Goal: Find specific page/section: Find specific page/section

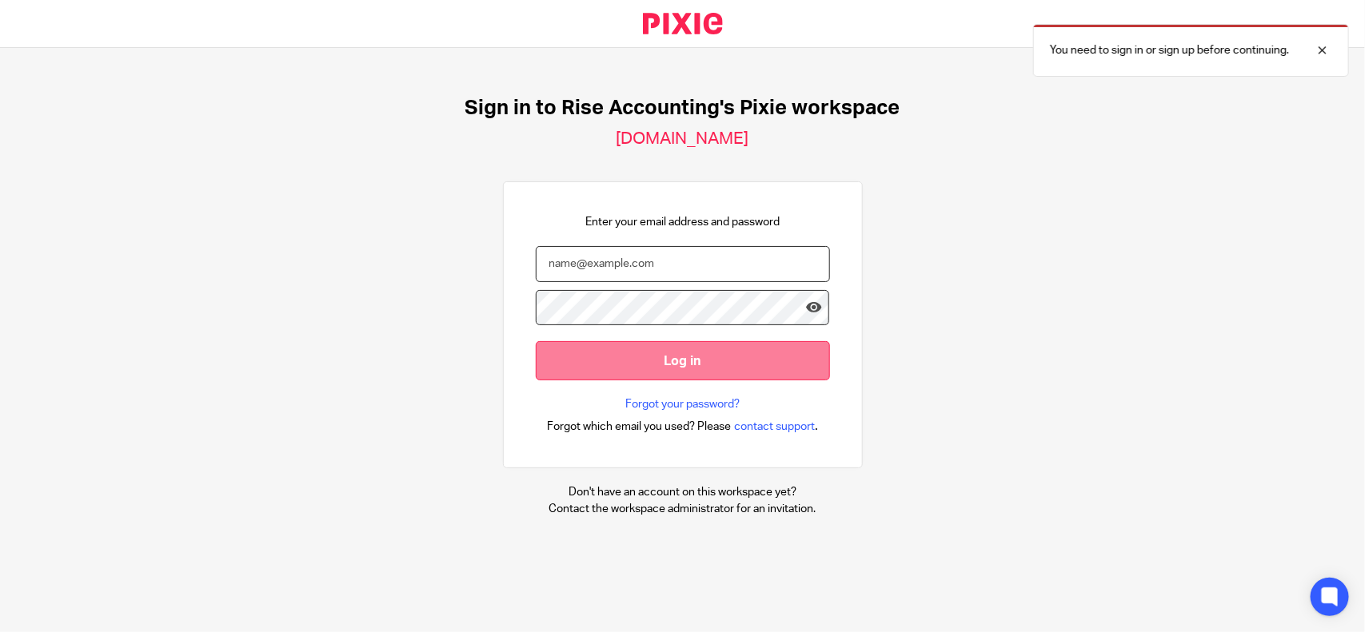
type input "archana@riseaccounting.co.uk"
click at [753, 374] on input "Log in" at bounding box center [683, 360] width 294 height 39
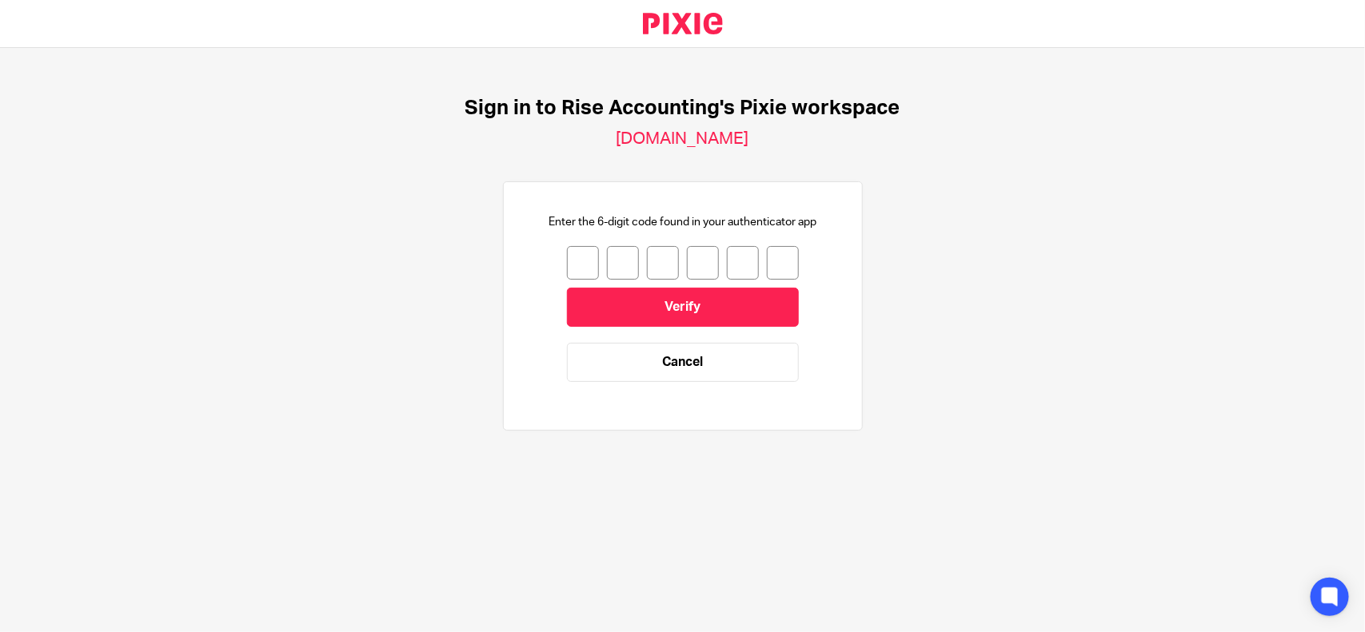
click at [567, 260] on input "number" at bounding box center [583, 263] width 32 height 34
type input "9"
type input "7"
type input "6"
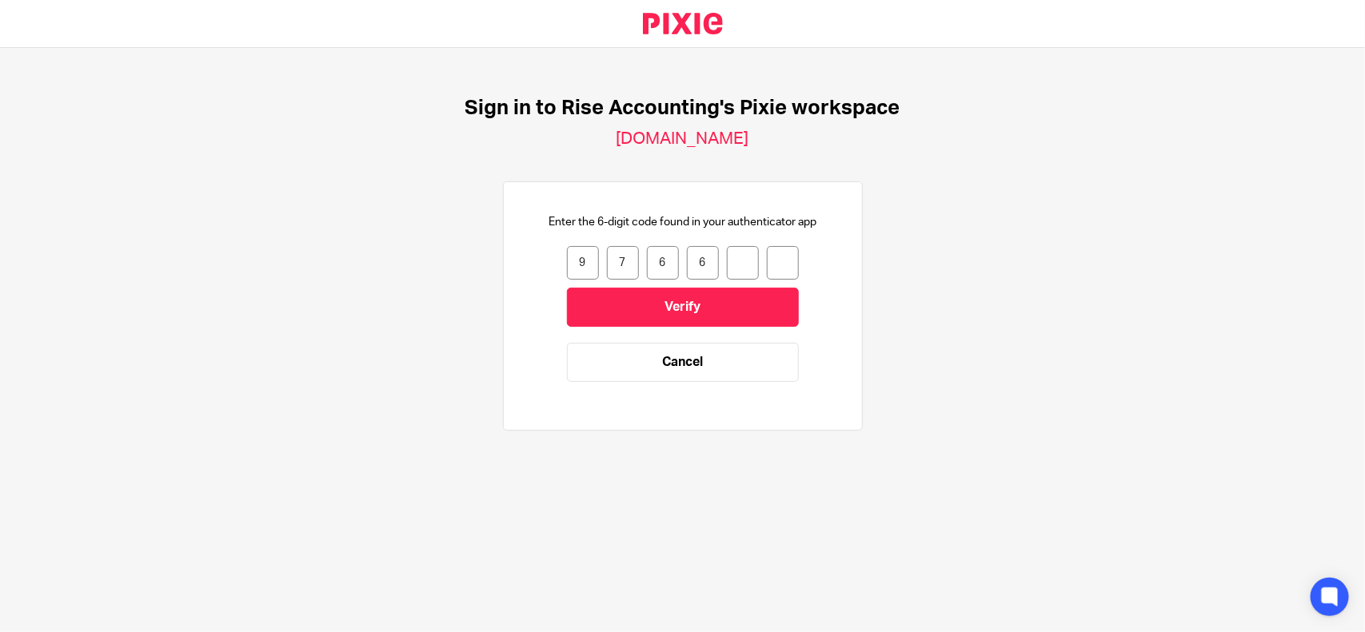
type input "0"
type input "7"
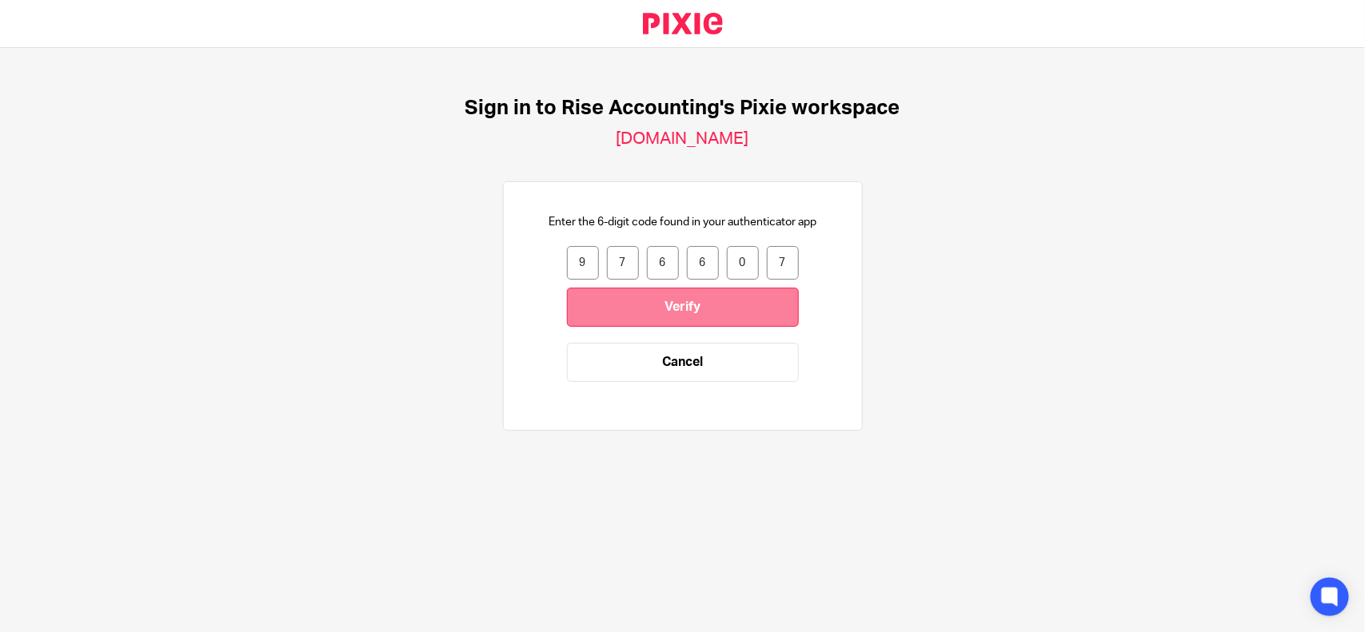
click at [633, 301] on input "Verify" at bounding box center [683, 307] width 232 height 39
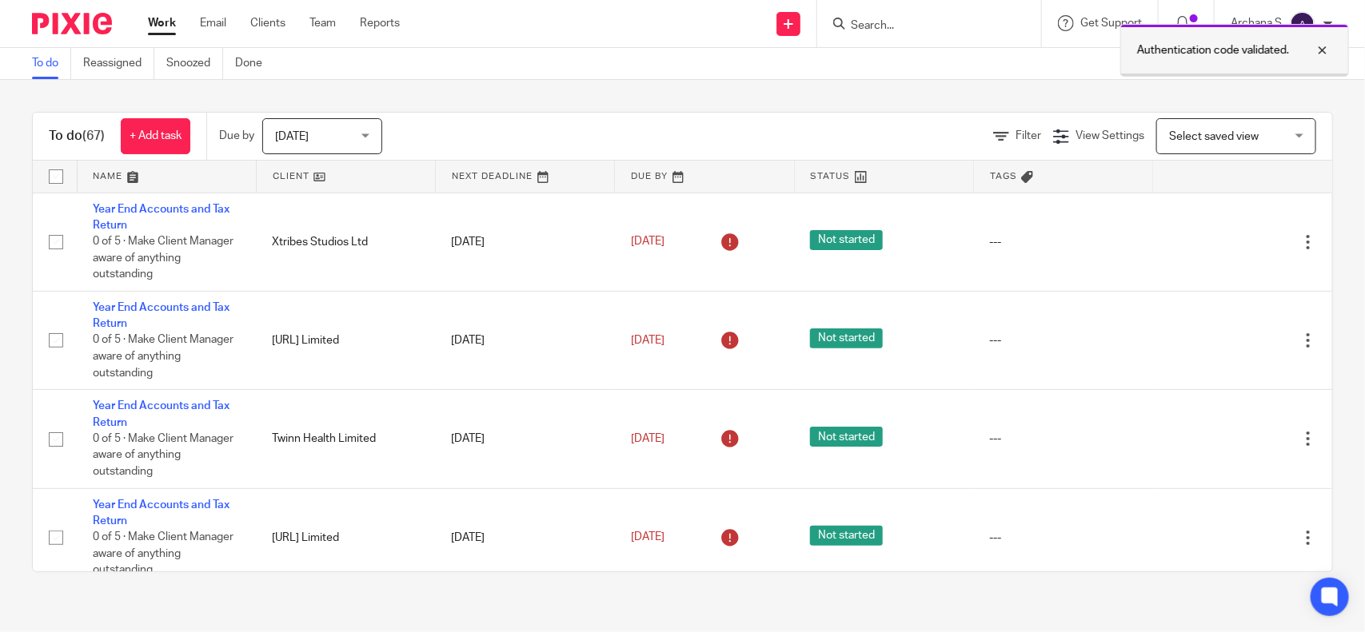
click at [1324, 52] on div at bounding box center [1310, 50] width 43 height 19
click at [923, 32] on input "Search" at bounding box center [921, 26] width 144 height 14
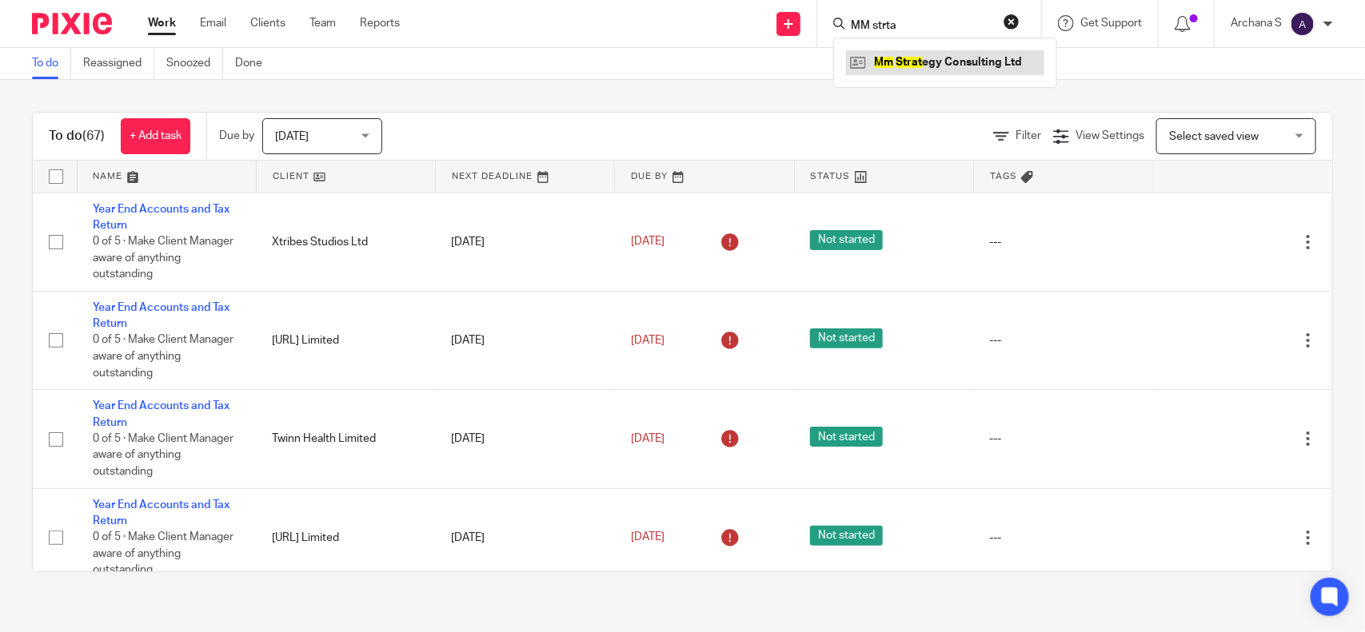
type input "MM strta"
click at [946, 50] on link at bounding box center [945, 62] width 198 height 24
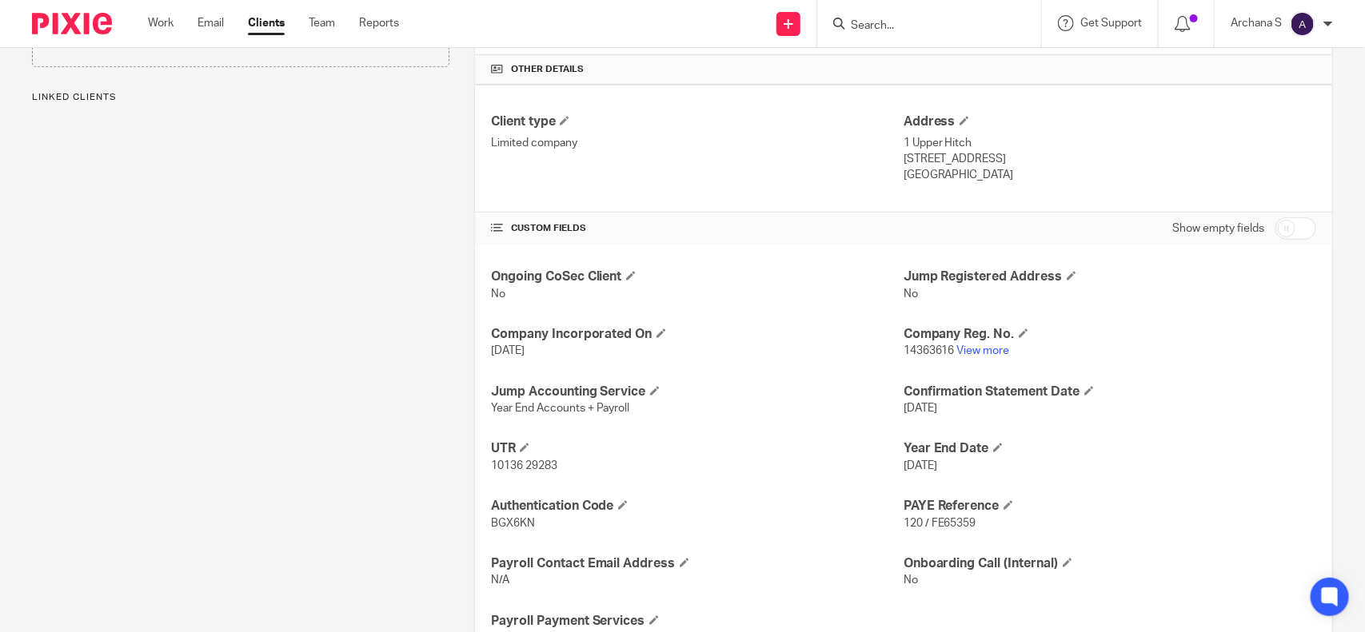
scroll to position [441, 0]
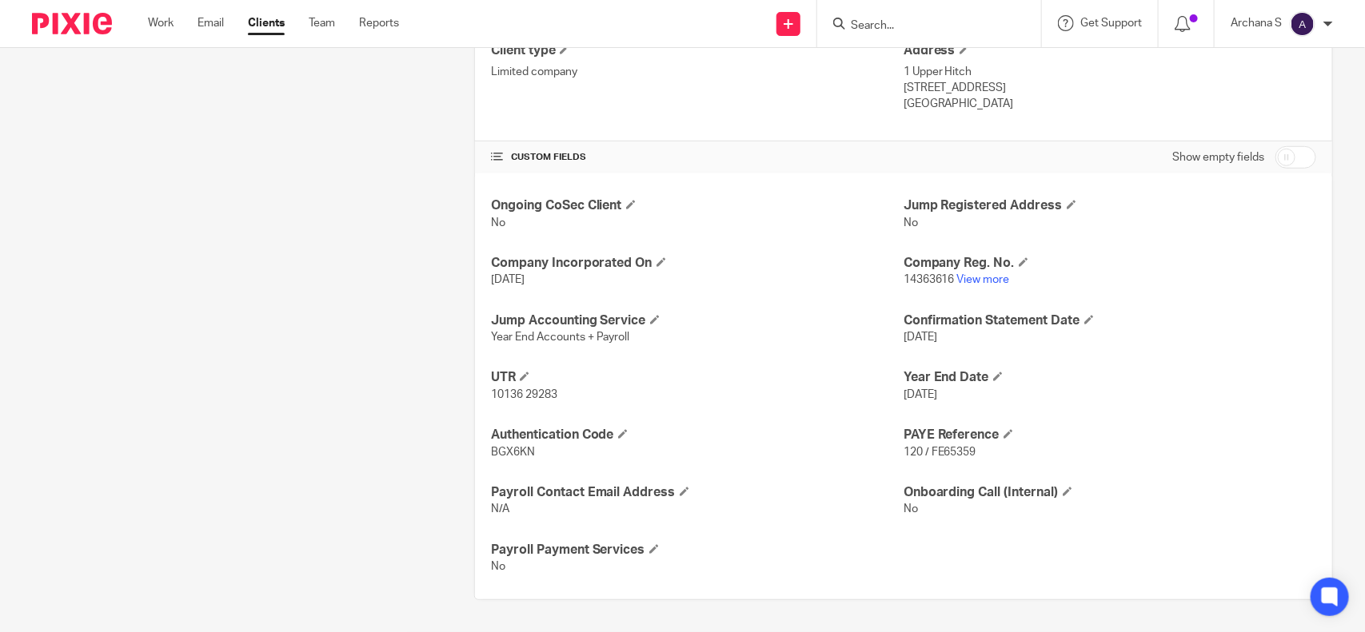
click at [508, 456] on span "BGX6KN" at bounding box center [513, 452] width 44 height 11
